Goal: Information Seeking & Learning: Learn about a topic

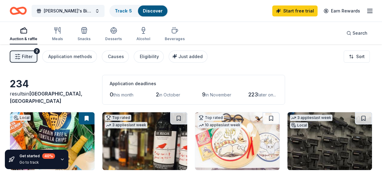
scroll to position [436, 0]
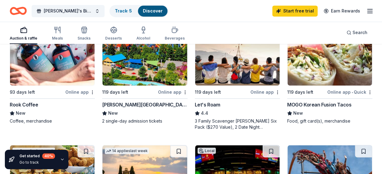
click at [129, 102] on div "[PERSON_NAME][GEOGRAPHIC_DATA]" at bounding box center [144, 104] width 85 height 7
click at [20, 102] on div "Rook Coffee" at bounding box center [24, 104] width 29 height 7
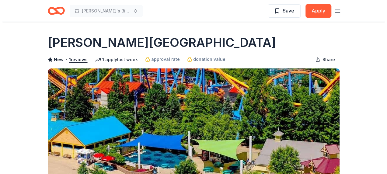
scroll to position [117, 0]
